Goal: Information Seeking & Learning: Learn about a topic

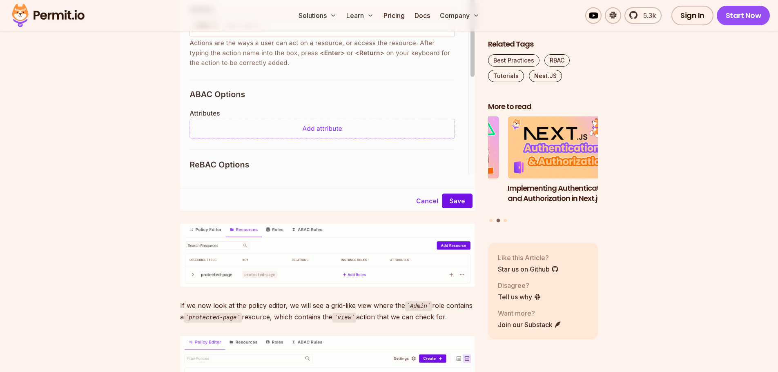
scroll to position [4207, 0]
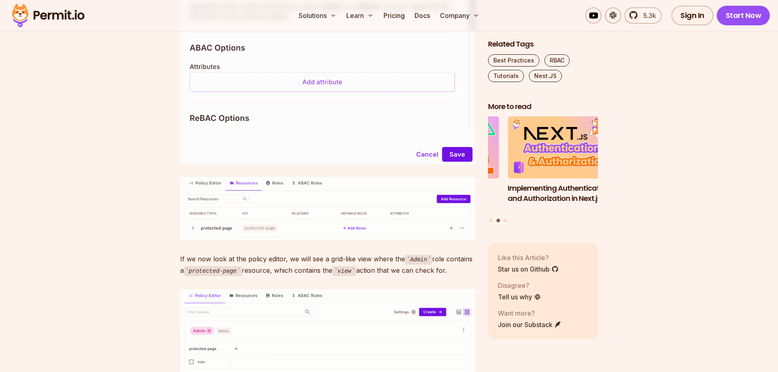
scroll to position [4248, 0]
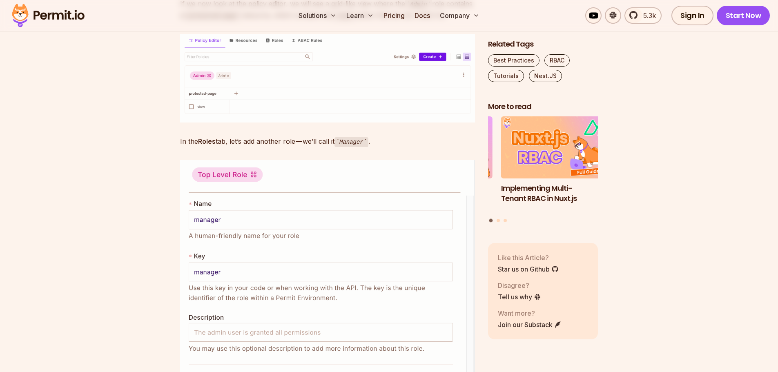
scroll to position [4493, 0]
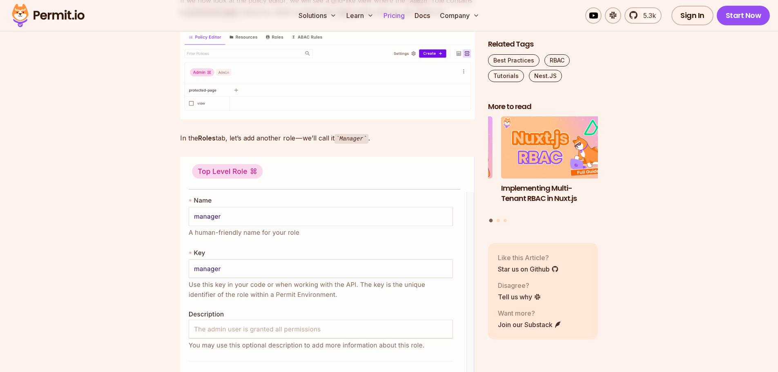
click at [392, 16] on link "Pricing" at bounding box center [394, 15] width 28 height 16
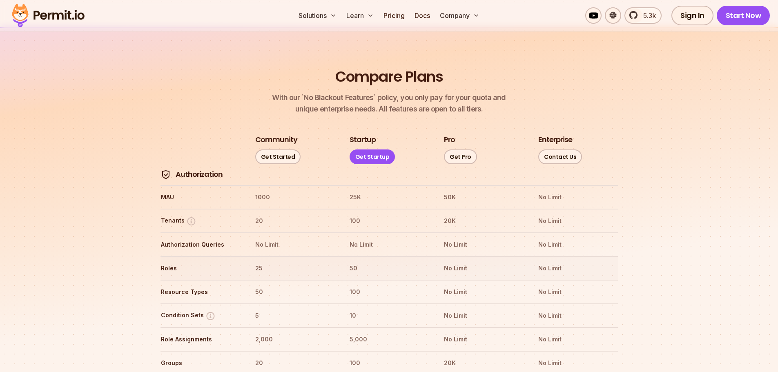
scroll to position [899, 0]
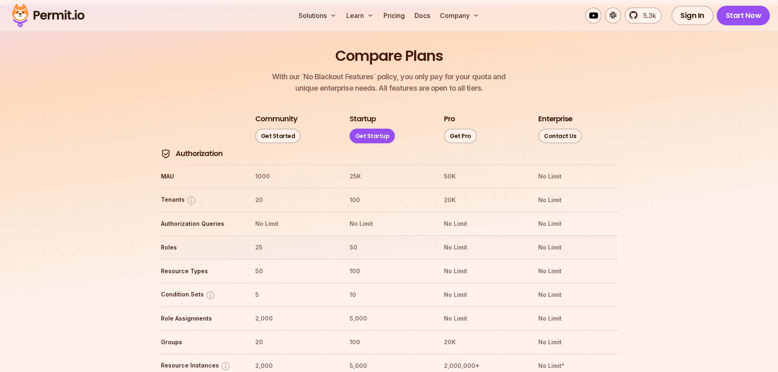
click at [260, 241] on th "25" at bounding box center [295, 247] width 80 height 13
click at [257, 241] on th "25" at bounding box center [295, 247] width 80 height 13
click at [258, 241] on th "25" at bounding box center [295, 247] width 80 height 13
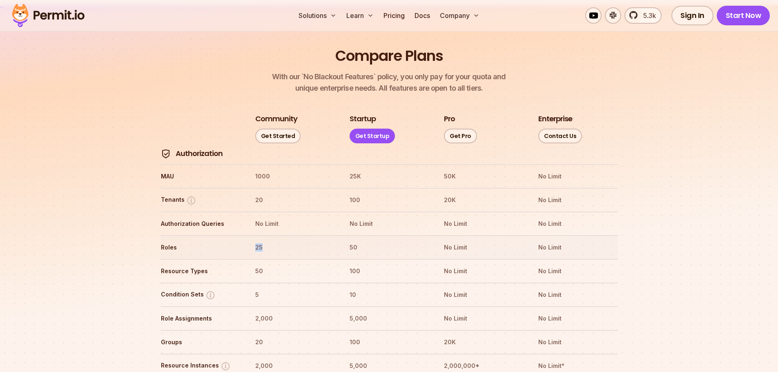
click at [257, 241] on th "25" at bounding box center [295, 247] width 80 height 13
click at [259, 265] on th "50" at bounding box center [295, 271] width 80 height 13
click at [255, 265] on th "50" at bounding box center [295, 271] width 80 height 13
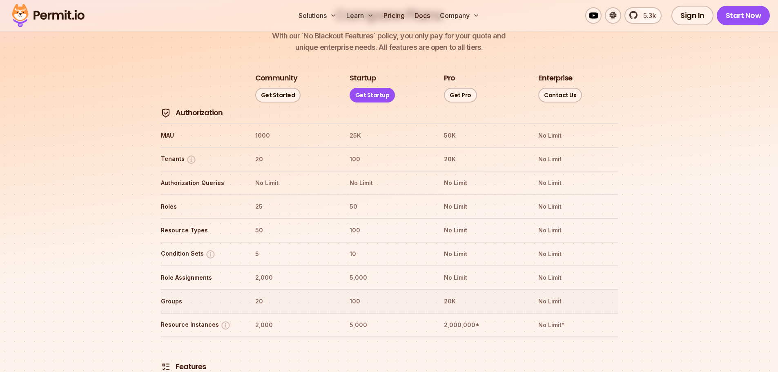
scroll to position [980, 0]
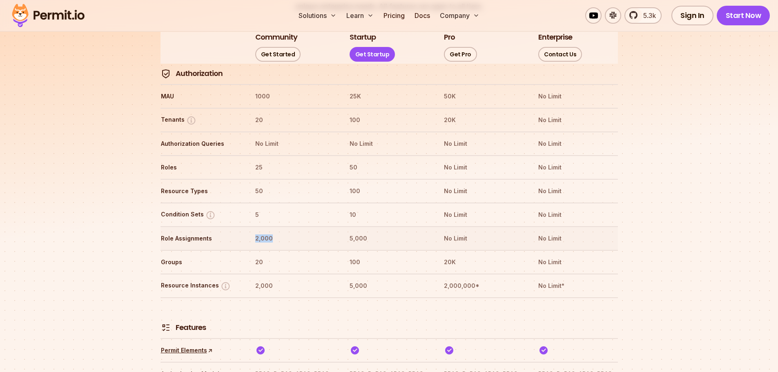
drag, startPoint x: 257, startPoint y: 215, endPoint x: 276, endPoint y: 215, distance: 19.2
click at [276, 232] on th "2,000" at bounding box center [295, 238] width 80 height 13
click at [274, 232] on th "2,000" at bounding box center [295, 238] width 80 height 13
click at [261, 256] on th "20" at bounding box center [295, 262] width 80 height 13
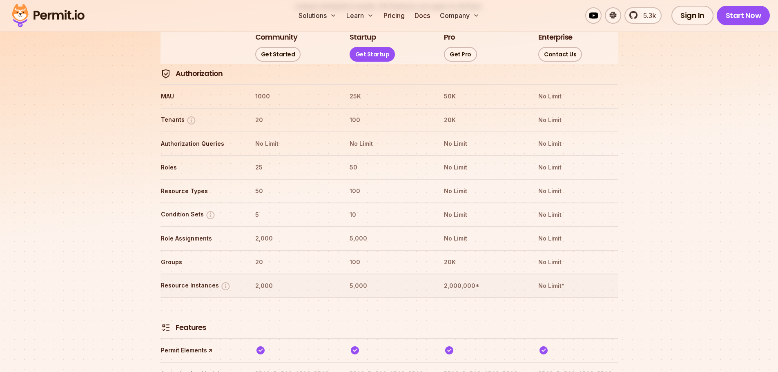
click at [270, 279] on th "2,000" at bounding box center [295, 285] width 80 height 13
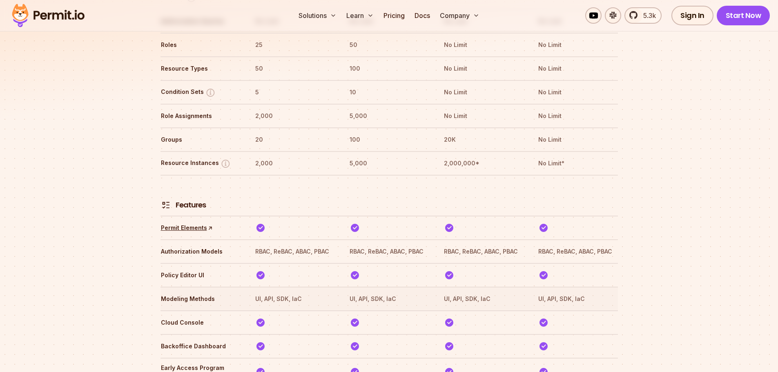
scroll to position [776, 0]
